Goal: Task Accomplishment & Management: Complete application form

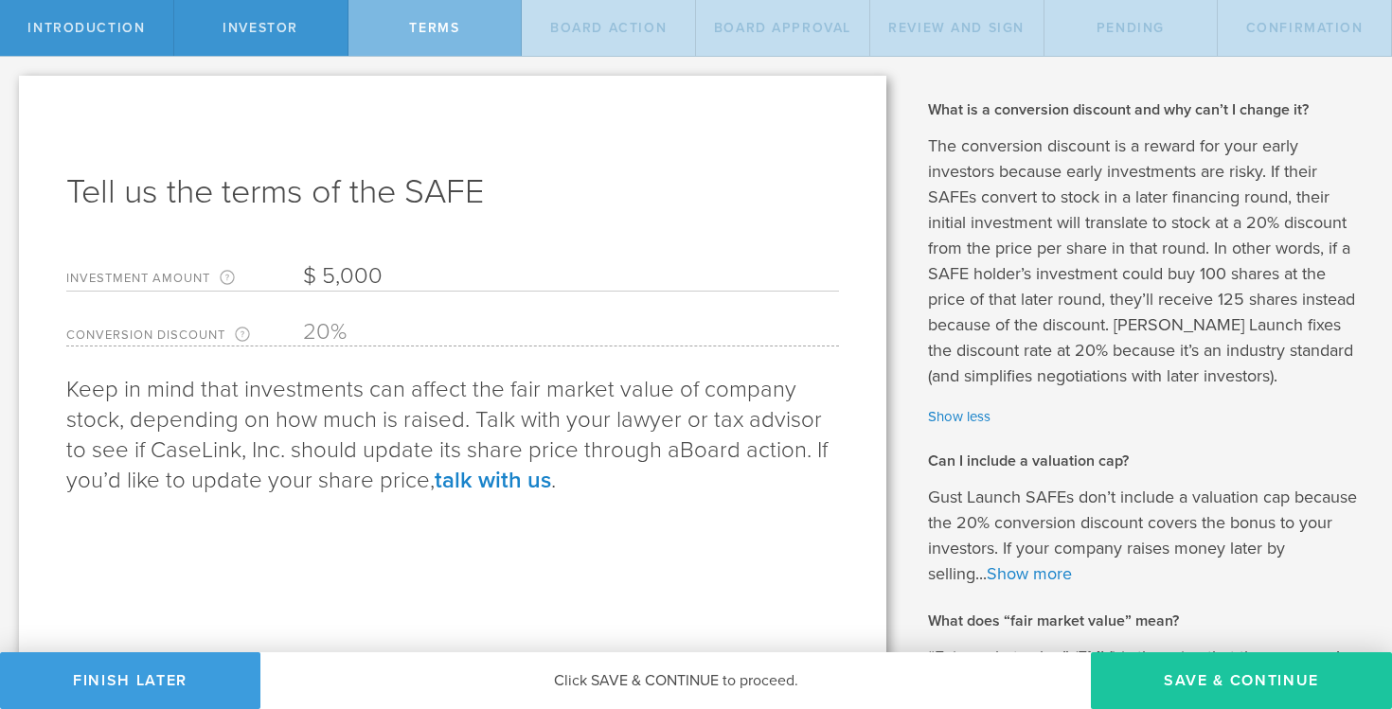
click at [1210, 688] on button "Save & Continue" at bounding box center [1241, 681] width 301 height 57
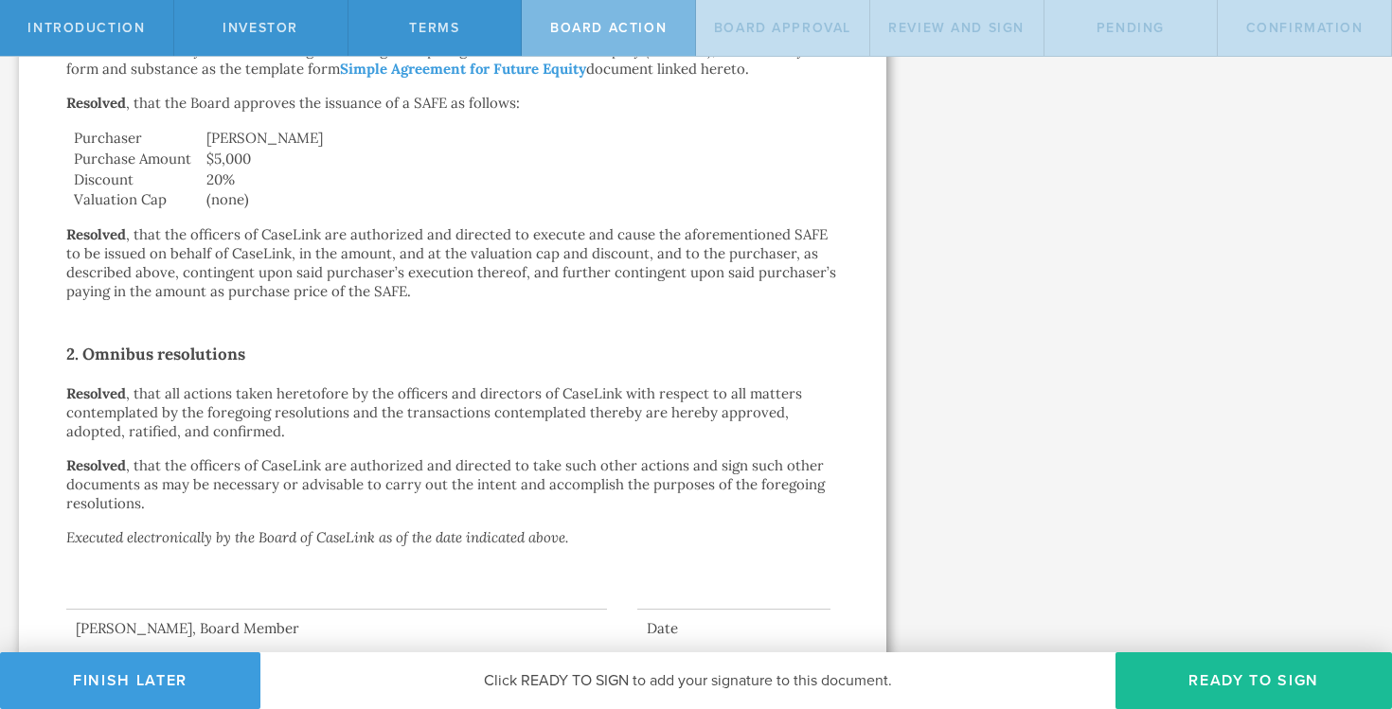
scroll to position [475, 0]
click at [1177, 675] on button "Ready to Sign" at bounding box center [1254, 681] width 277 height 57
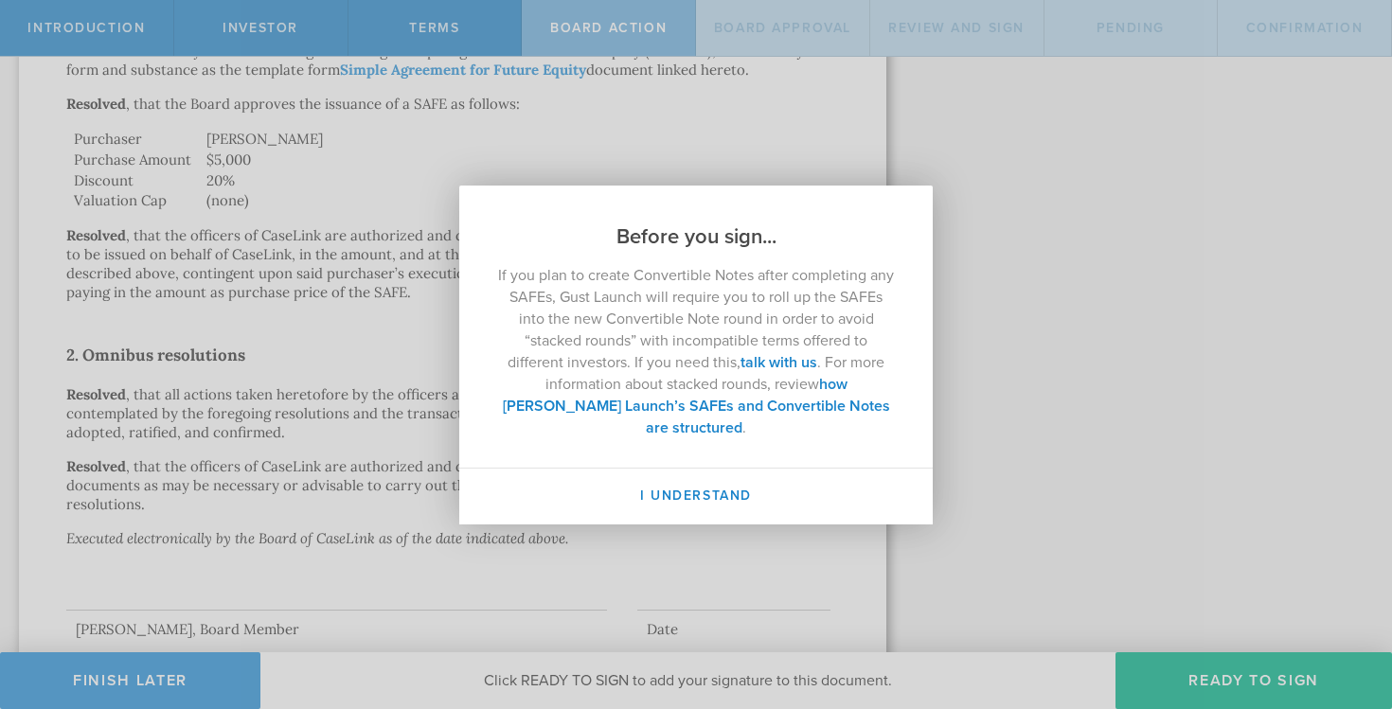
click at [1056, 349] on div "Before you sign... If you plan to create Convertible Notes after completing any…" at bounding box center [696, 354] width 1392 height 709
click at [712, 229] on h2 "Before you sign..." at bounding box center [696, 218] width 474 height 65
click at [607, 160] on div "Before you sign... If you plan to create Convertible Notes after completing any…" at bounding box center [696, 354] width 1392 height 709
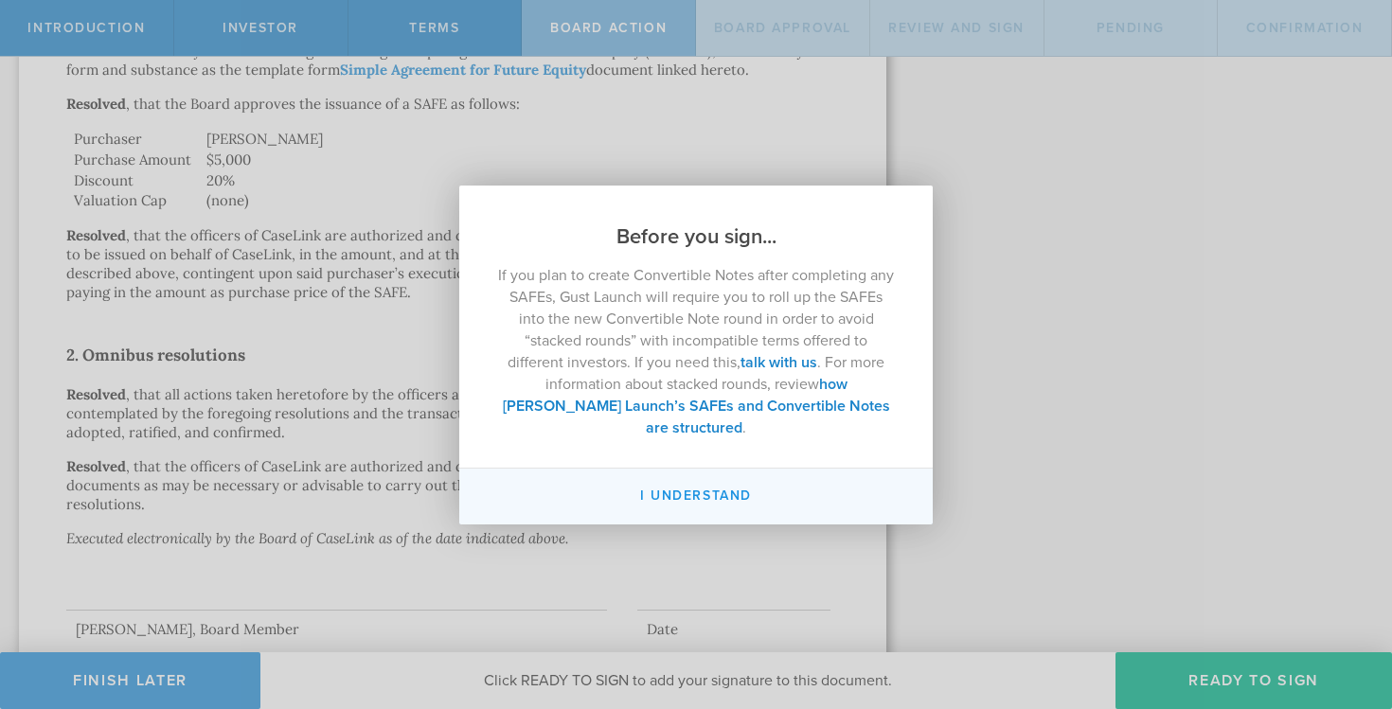
click at [683, 499] on button "I understand" at bounding box center [696, 497] width 474 height 56
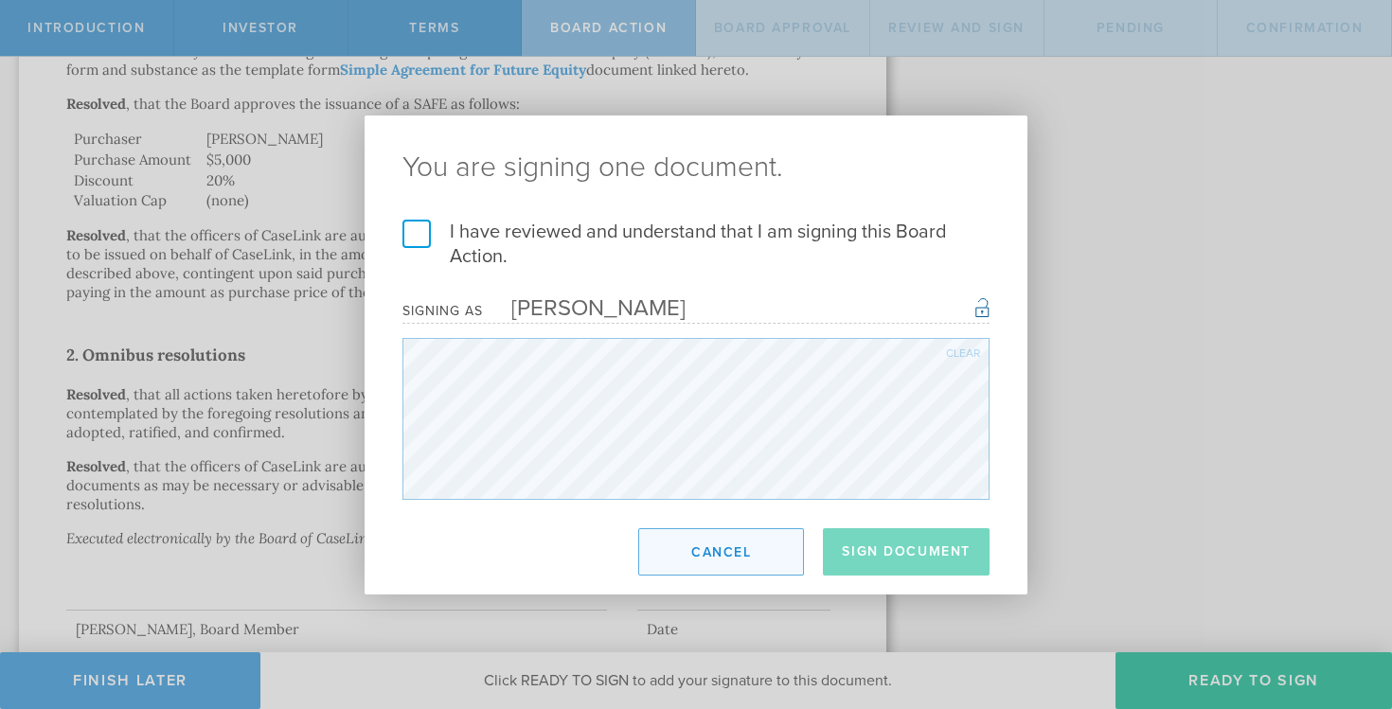
click at [751, 554] on button "Cancel" at bounding box center [721, 552] width 166 height 47
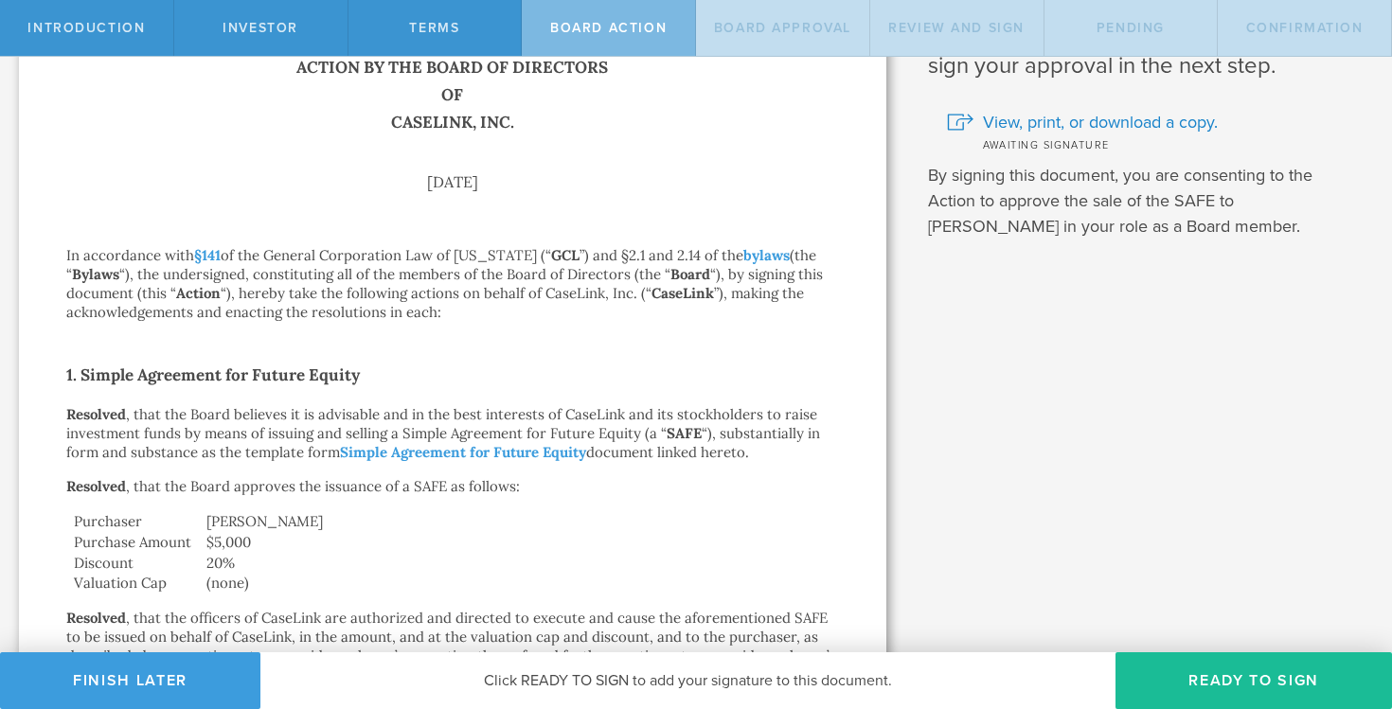
scroll to position [94, 0]
click at [416, 487] on p "Resolved , that the Board approves the issuance of a SAFE as follows:" at bounding box center [452, 485] width 773 height 19
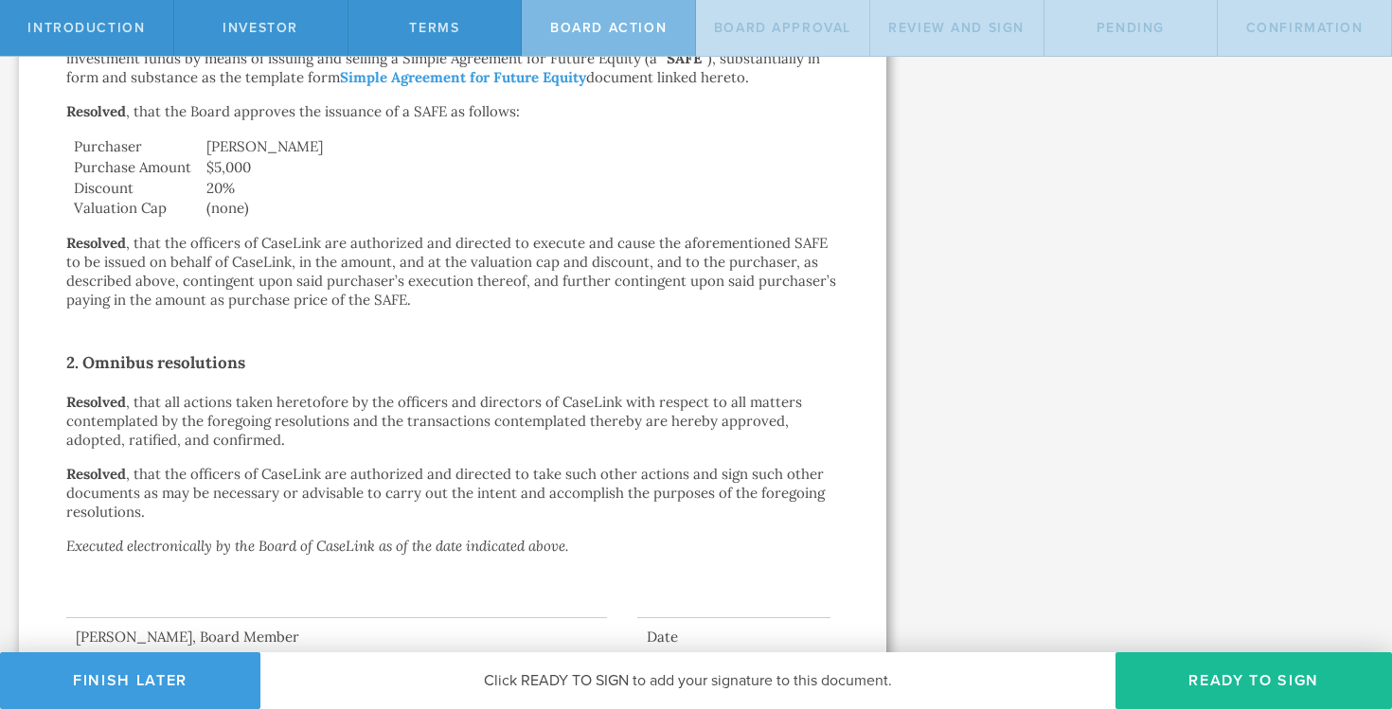
scroll to position [470, 0]
click at [1257, 661] on button "Ready to Sign" at bounding box center [1254, 681] width 277 height 57
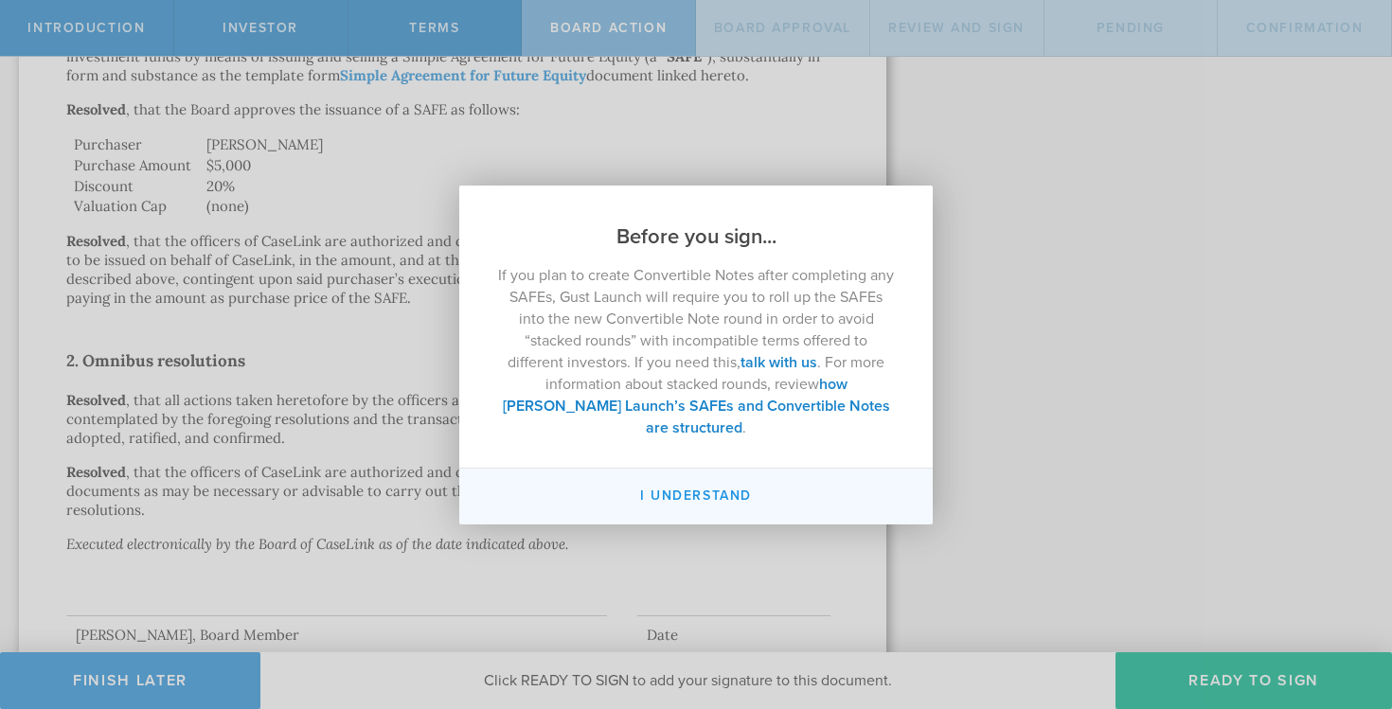
click at [674, 485] on button "I understand" at bounding box center [696, 497] width 474 height 56
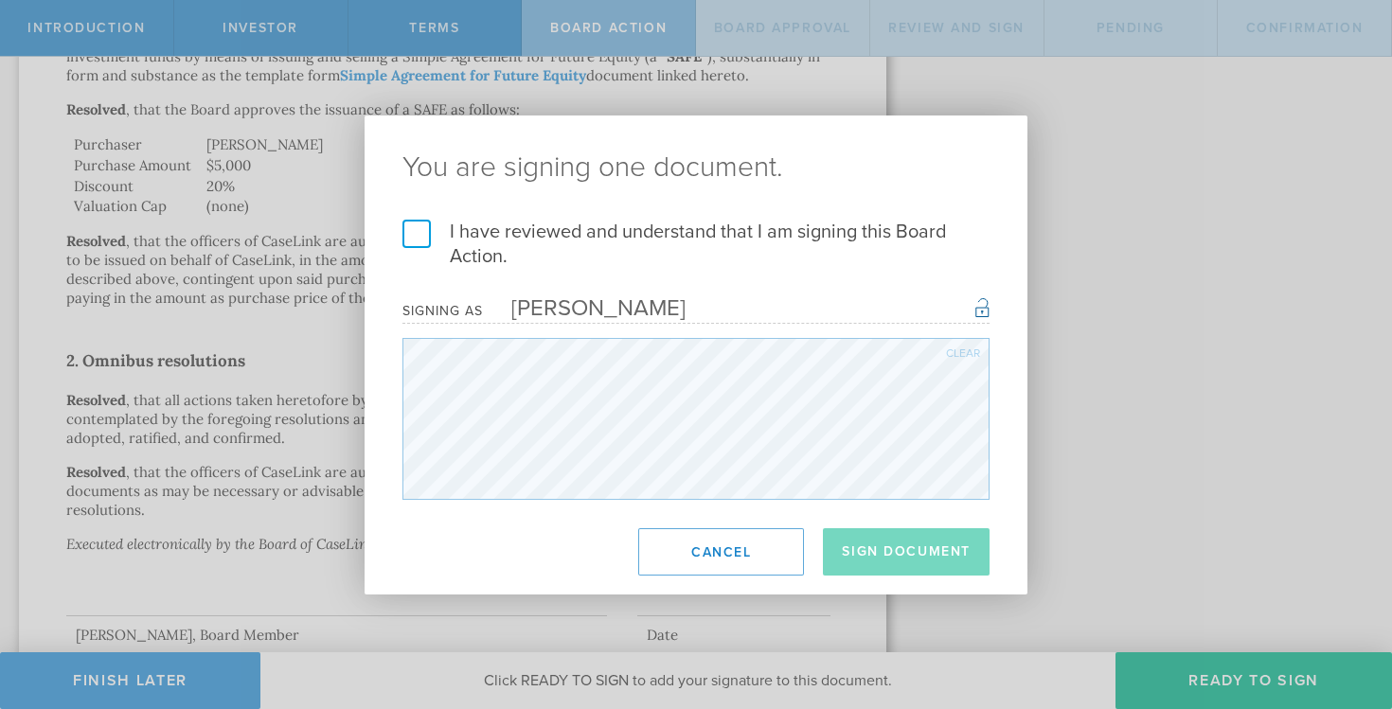
click at [973, 352] on div "Clear" at bounding box center [963, 353] width 34 height 11
click at [961, 358] on div "Clear" at bounding box center [963, 353] width 34 height 11
click at [503, 315] on form "I have reviewed and understand that I am signing this Board Action. I understan…" at bounding box center [696, 360] width 587 height 280
click at [949, 355] on div "Clear" at bounding box center [963, 353] width 34 height 11
click at [413, 239] on label "I have reviewed and understand that I am signing this Board Action." at bounding box center [696, 244] width 587 height 49
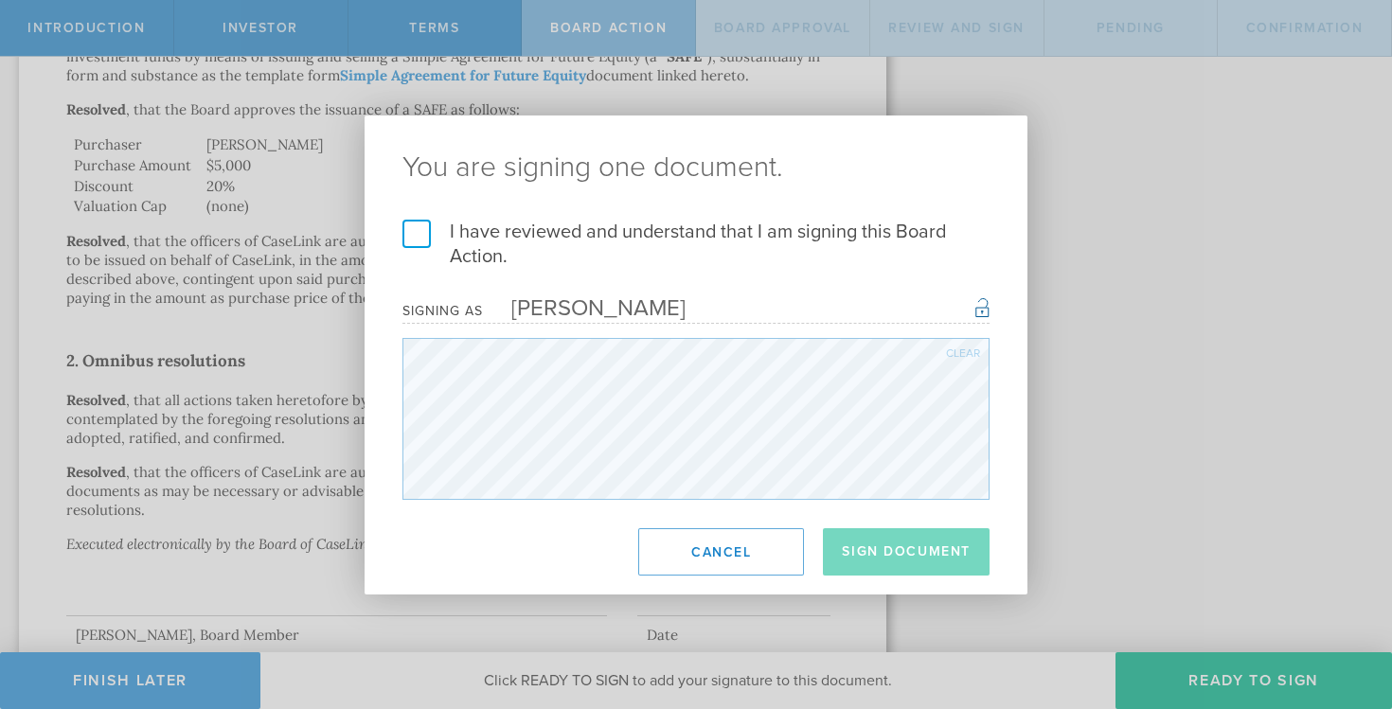
click at [0, 0] on input "I have reviewed and understand that I am signing this Board Action." at bounding box center [0, 0] width 0 height 0
click at [904, 549] on button "Sign Document" at bounding box center [906, 552] width 167 height 47
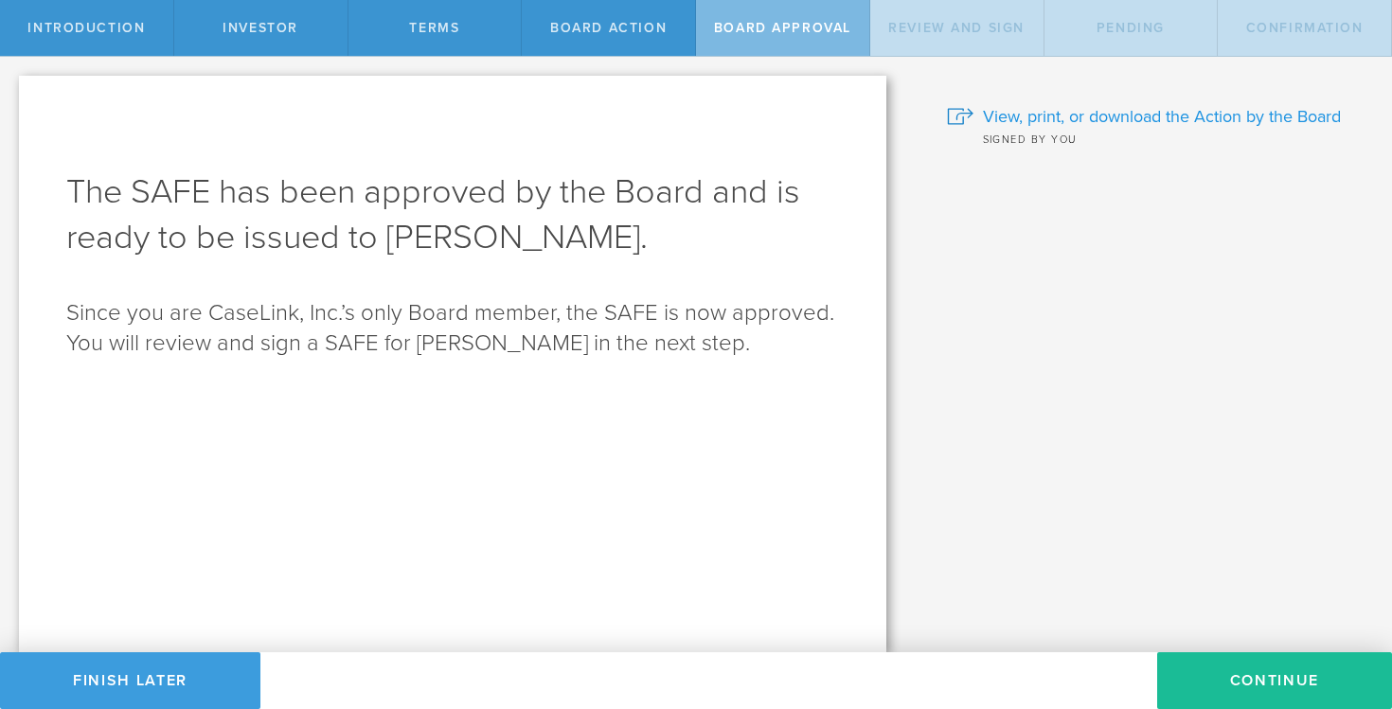
click at [1043, 120] on span "View, print, or download the Action by the Board" at bounding box center [1162, 116] width 358 height 25
click at [1260, 696] on button "Continue" at bounding box center [1274, 681] width 235 height 57
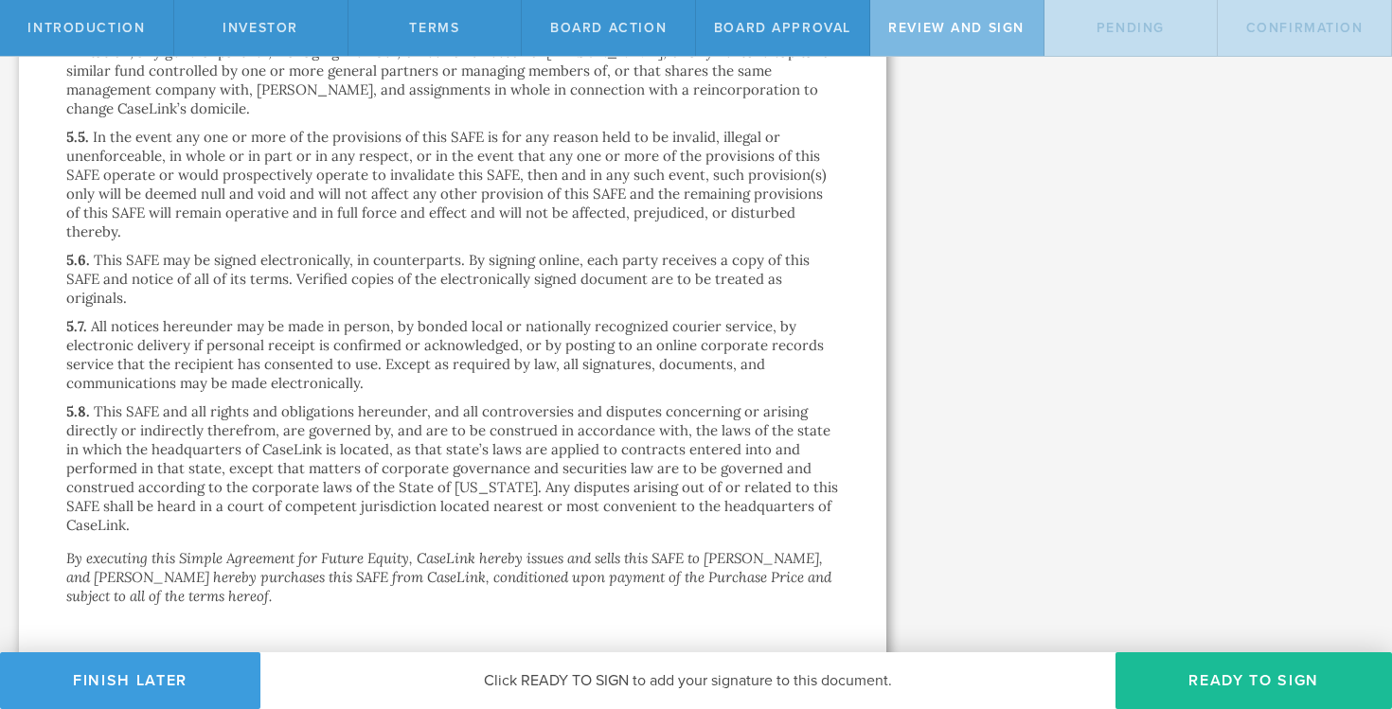
scroll to position [4341, 0]
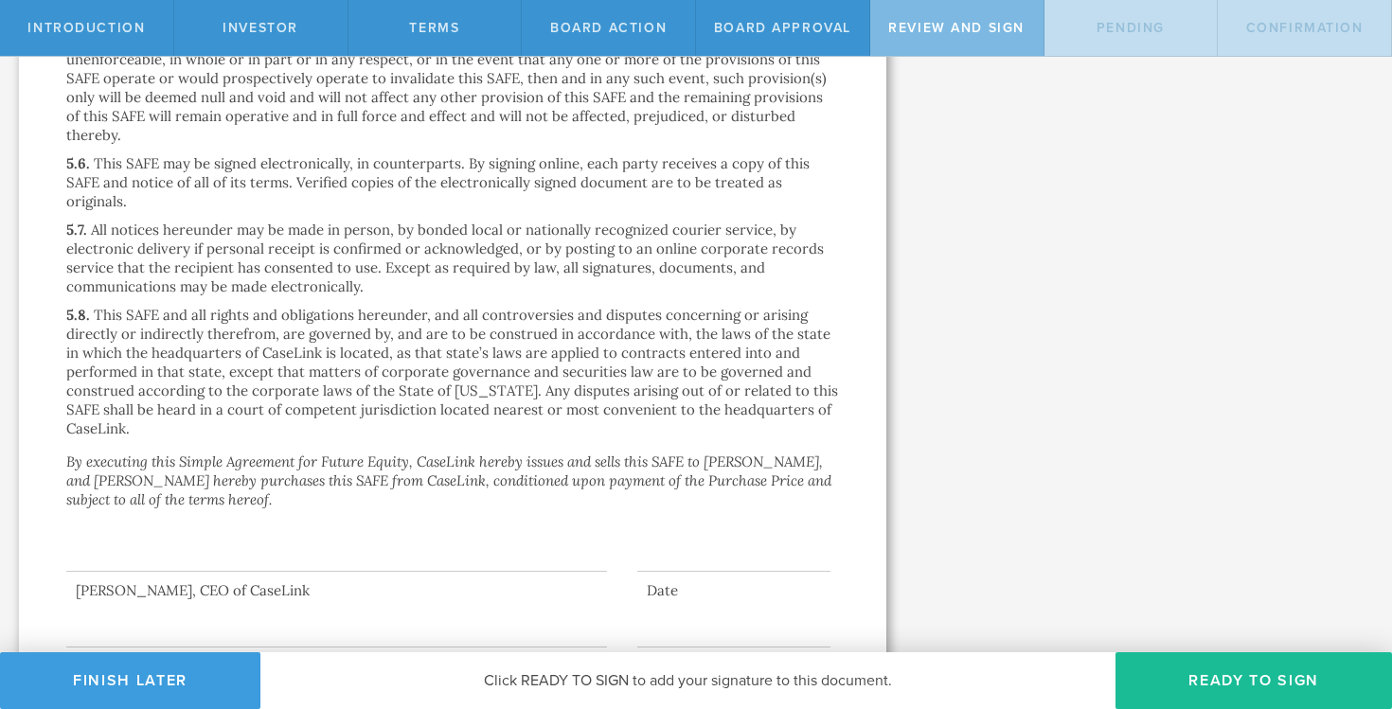
click at [287, 572] on div at bounding box center [336, 610] width 541 height 76
click at [1210, 670] on button "Ready to Sign" at bounding box center [1254, 681] width 277 height 57
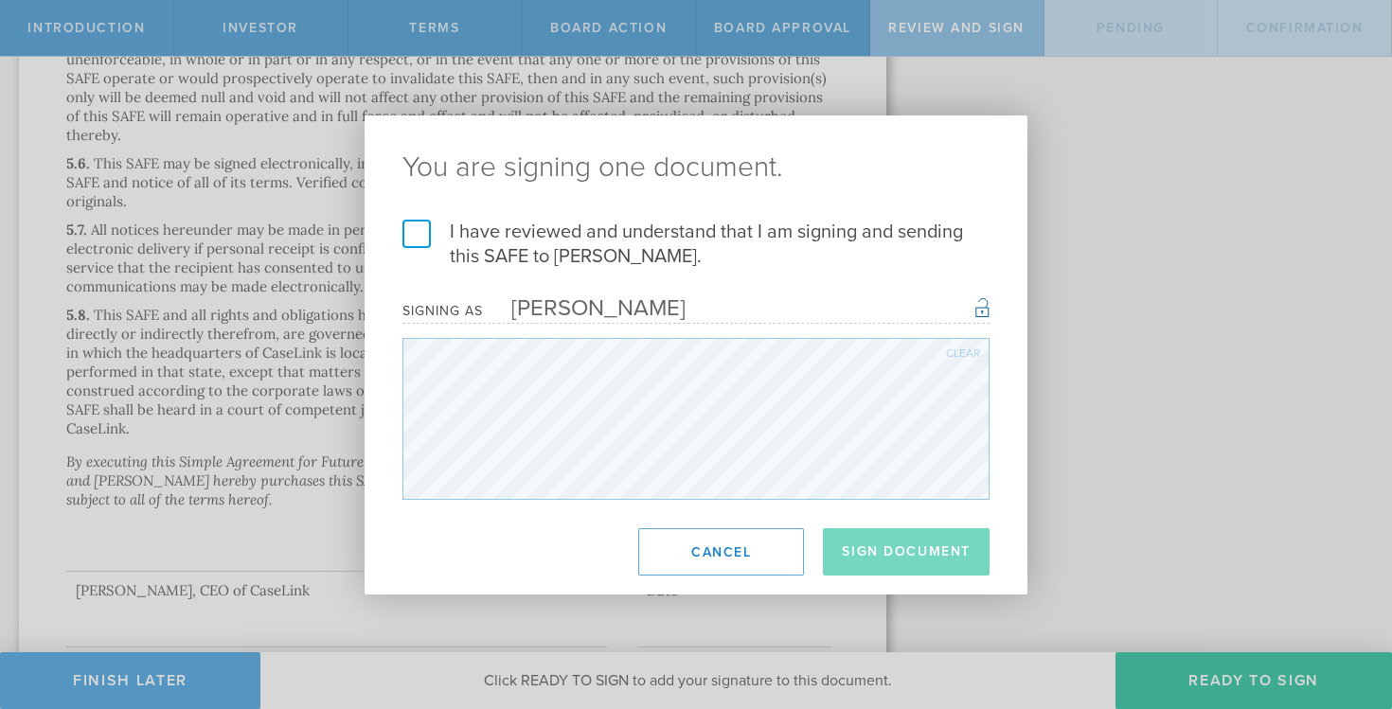
click at [414, 222] on label "I have reviewed and understand that I am signing and sending this SAFE to [PERS…" at bounding box center [696, 244] width 587 height 49
click at [0, 0] on input "I have reviewed and understand that I am signing and sending this SAFE to [PERS…" at bounding box center [0, 0] width 0 height 0
click at [928, 568] on button "Sign Document" at bounding box center [906, 552] width 167 height 47
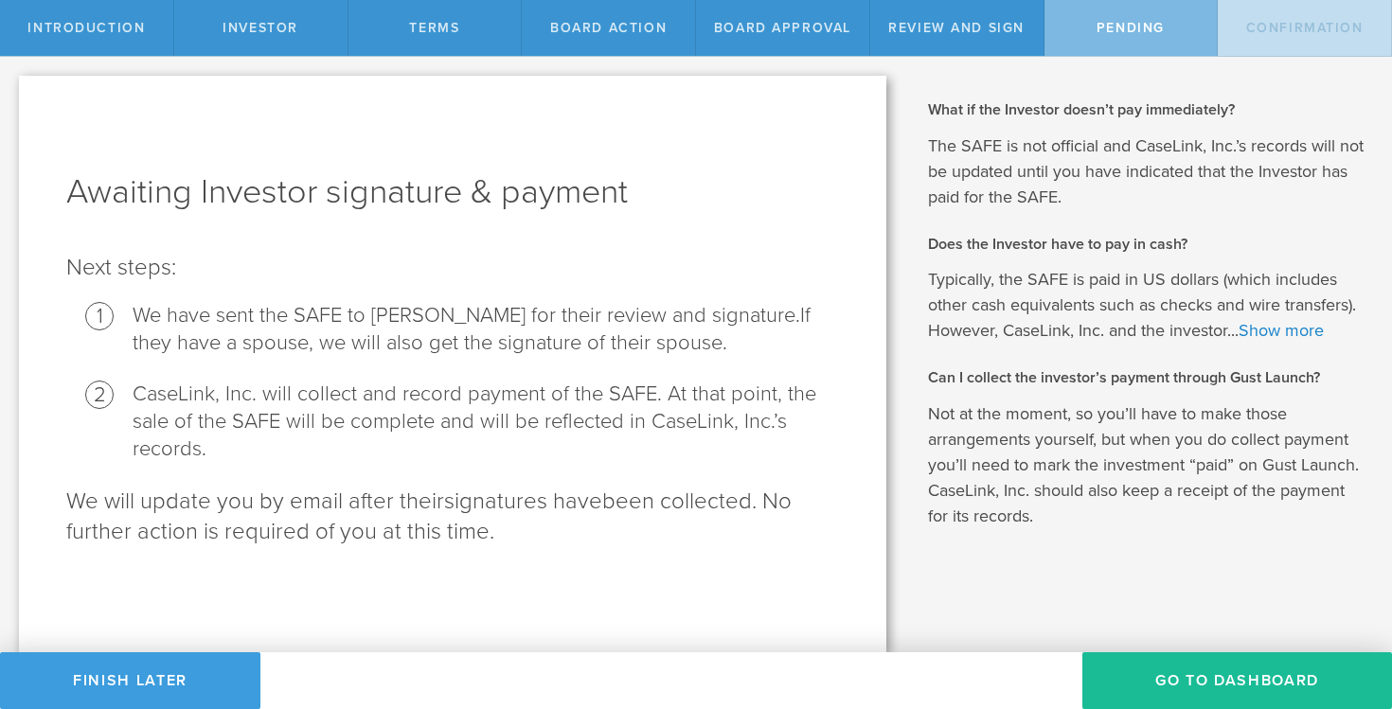
scroll to position [0, 0]
click at [1141, 658] on button "Go To Dashboard" at bounding box center [1238, 681] width 310 height 57
